Goal: Task Accomplishment & Management: Use online tool/utility

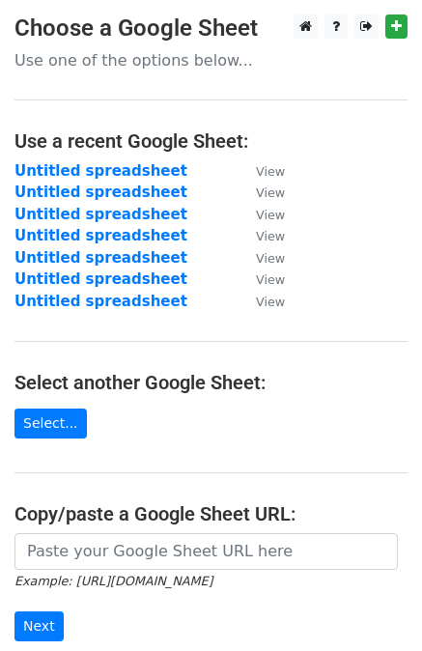
click at [200, 544] on input "url" at bounding box center [205, 551] width 383 height 37
type input "[URL][DOMAIN_NAME]"
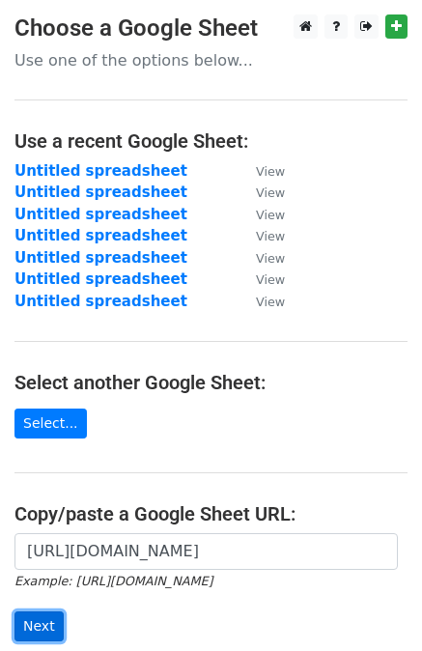
click at [41, 626] on input "Next" at bounding box center [38, 626] width 49 height 30
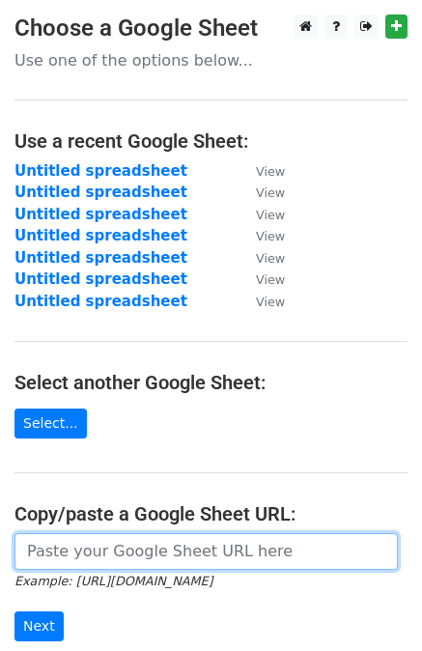
click at [120, 550] on input "url" at bounding box center [205, 551] width 383 height 37
paste input "[URL][DOMAIN_NAME]"
type input "[URL][DOMAIN_NAME]"
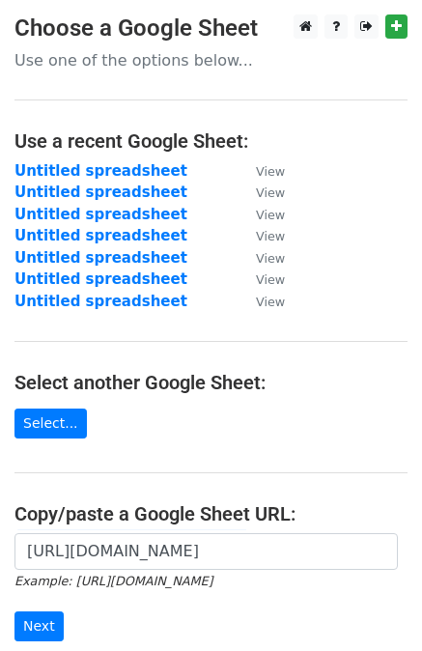
scroll to position [0, 0]
click at [40, 622] on input "Next" at bounding box center [38, 626] width 49 height 30
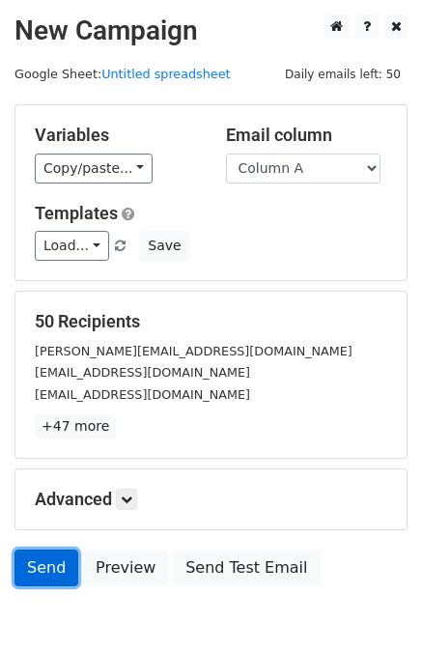
click at [34, 573] on link "Send" at bounding box center [46, 568] width 64 height 37
